Goal: Information Seeking & Learning: Learn about a topic

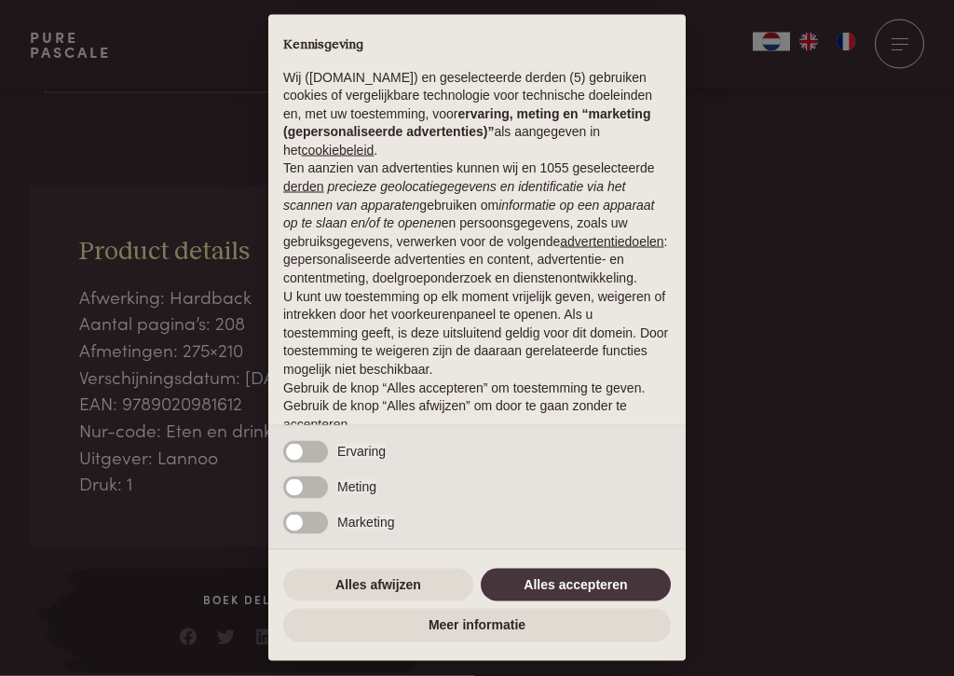
scroll to position [485, 0]
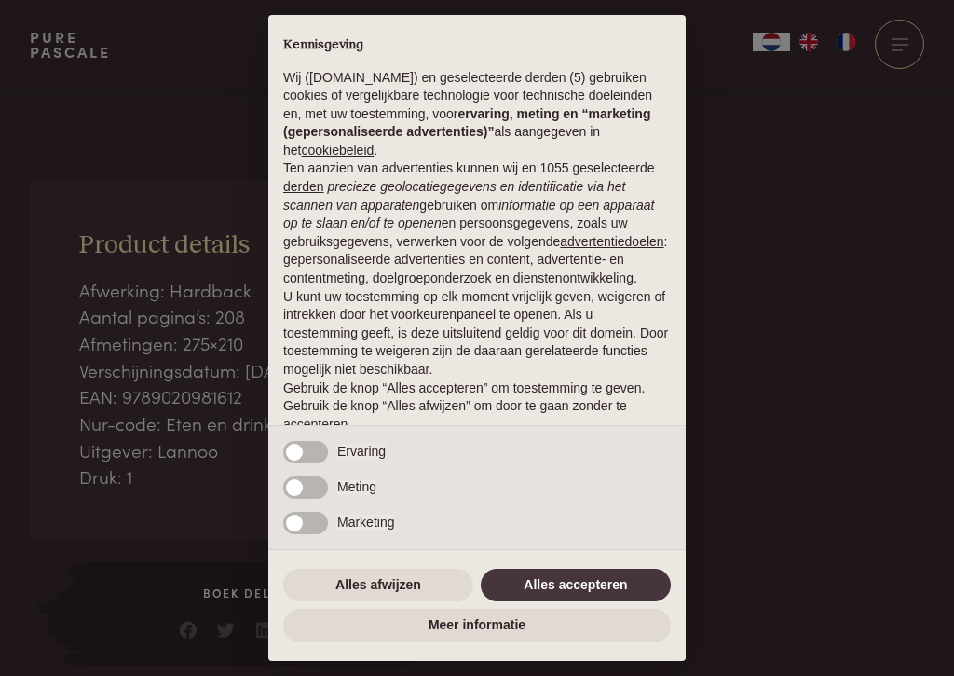
click at [583, 582] on button "Alles accepteren" at bounding box center [576, 585] width 190 height 34
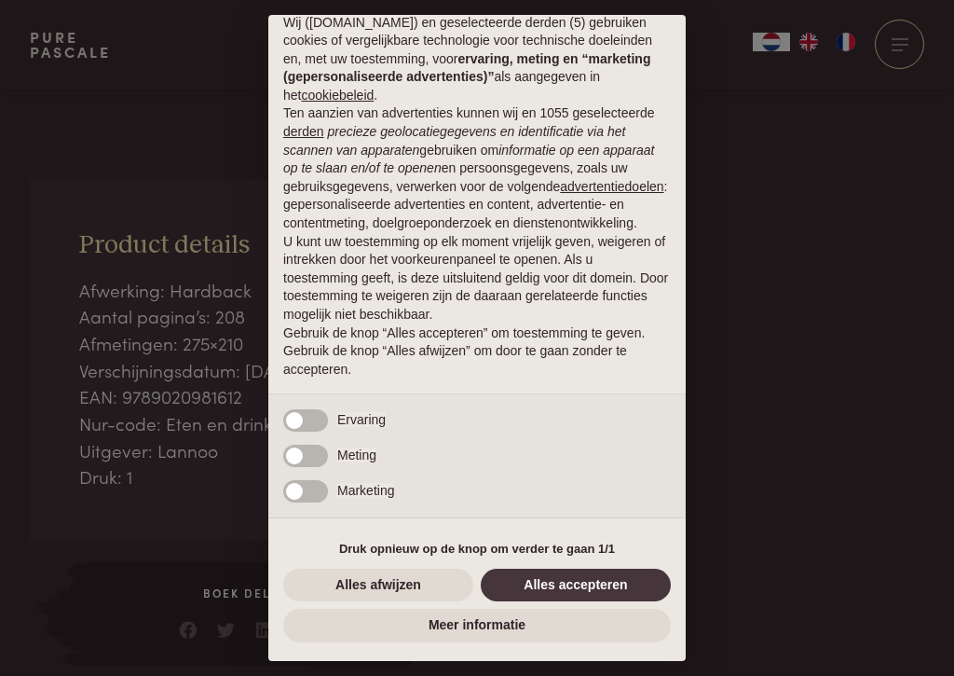
click at [598, 589] on button "Alles accepteren" at bounding box center [576, 585] width 190 height 34
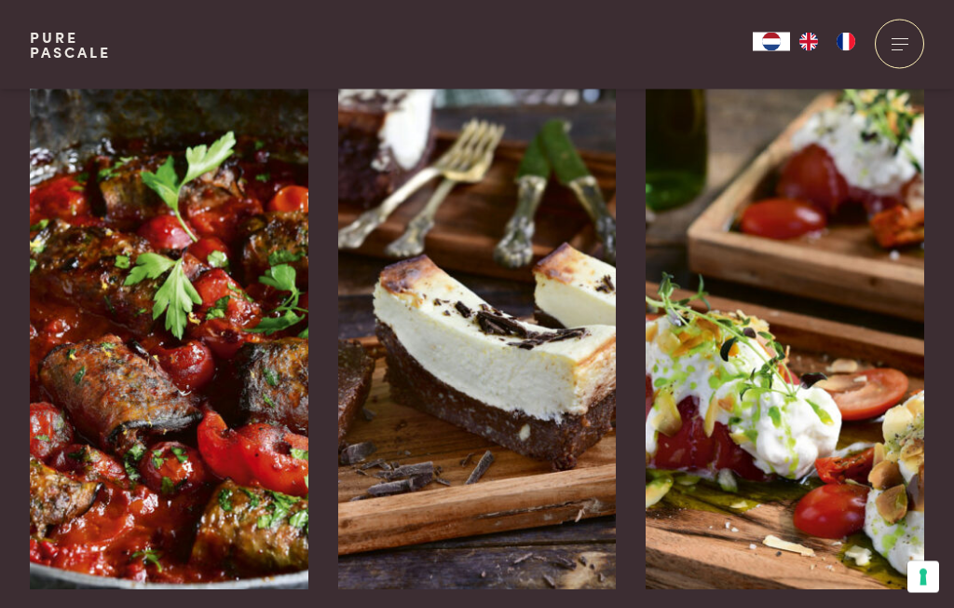
scroll to position [2978, 0]
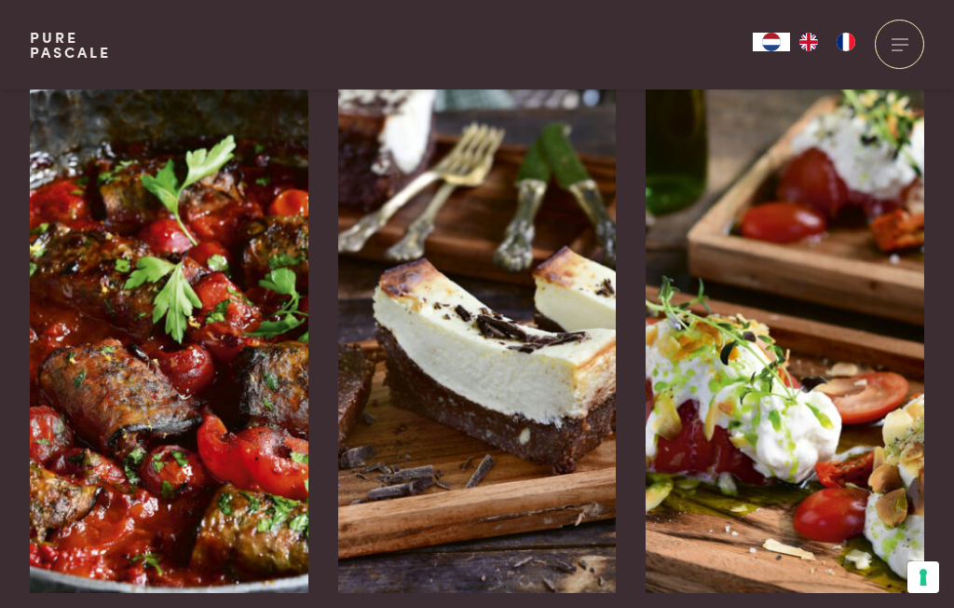
click at [147, 335] on img at bounding box center [169, 313] width 279 height 559
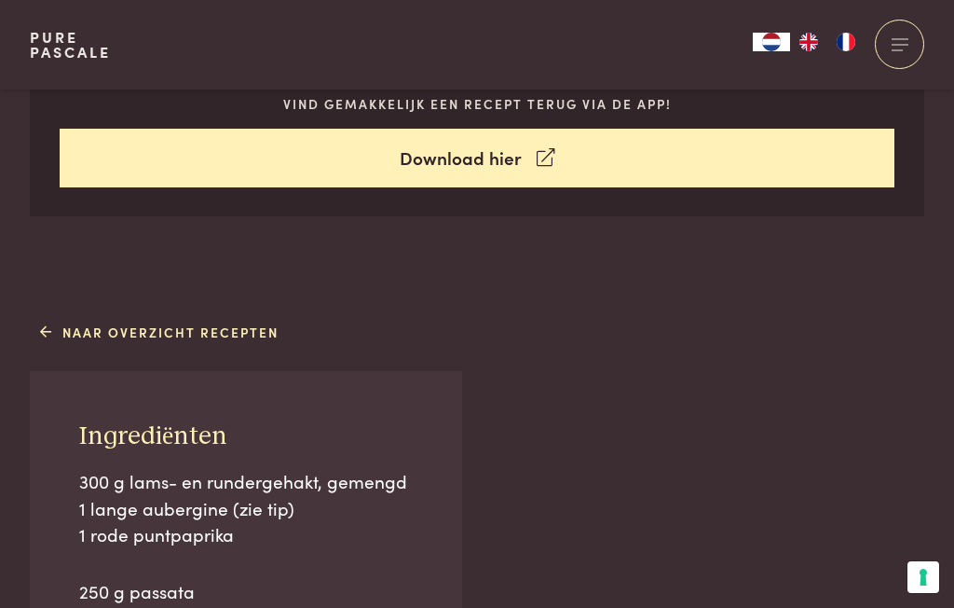
scroll to position [896, 0]
